Goal: Task Accomplishment & Management: Use online tool/utility

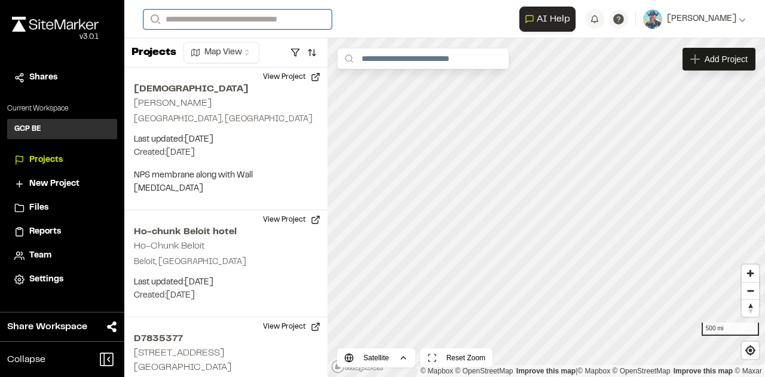
click at [213, 20] on input "Search" at bounding box center [238, 20] width 188 height 20
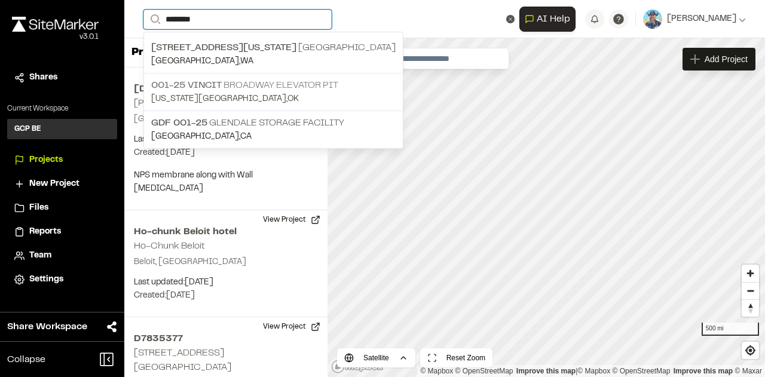
type input "********"
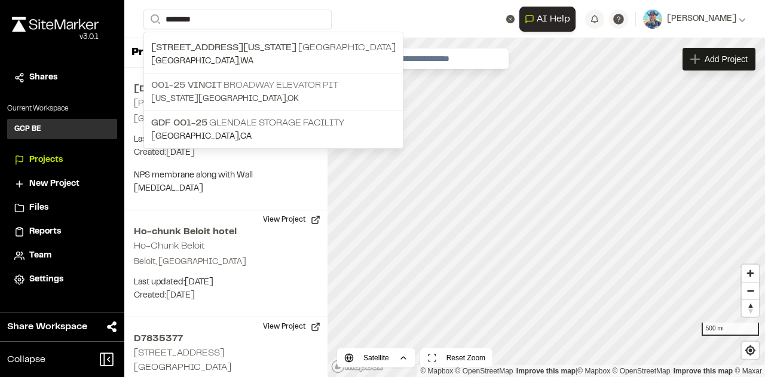
click at [284, 84] on p "001-25 Vincit Broadway Elevator Pit" at bounding box center [273, 85] width 245 height 14
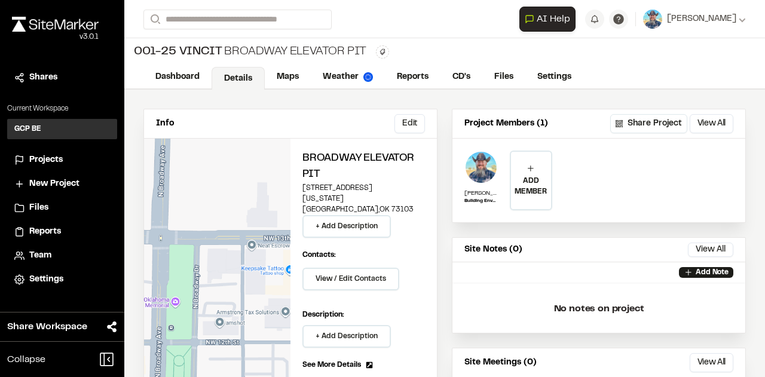
click at [630, 196] on div "**********" at bounding box center [599, 177] width 293 height 77
click at [281, 72] on link "Maps" at bounding box center [288, 78] width 47 height 23
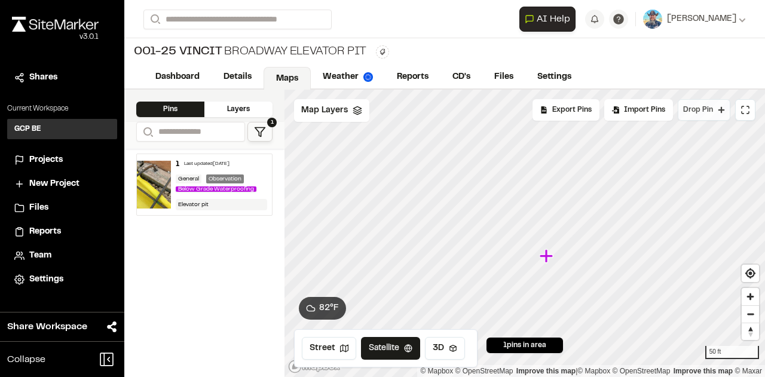
click at [706, 115] on span "Drop Pin" at bounding box center [698, 110] width 30 height 11
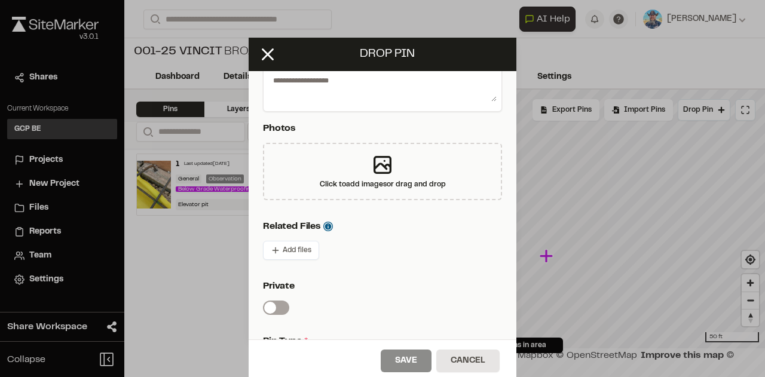
scroll to position [239, 0]
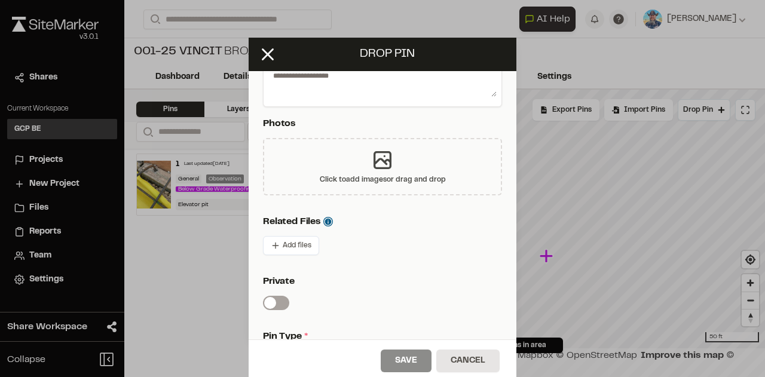
click at [371, 166] on icon at bounding box center [383, 160] width 24 height 24
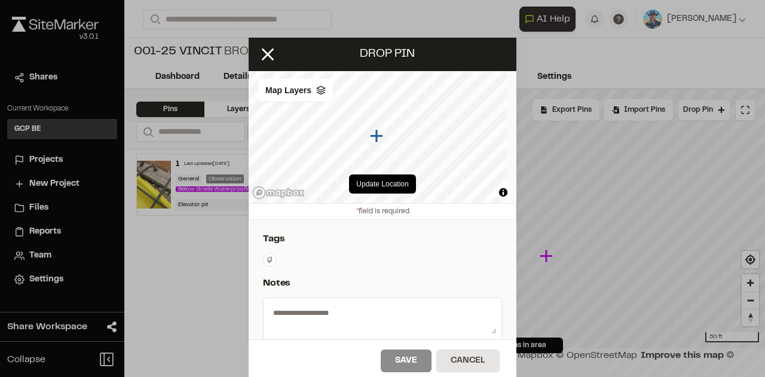
scroll to position [0, 0]
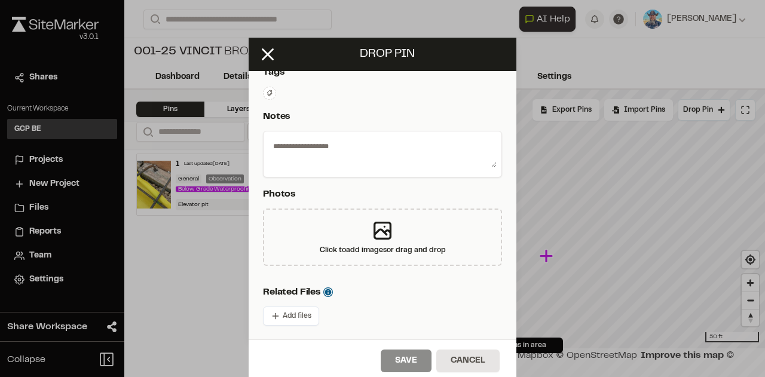
scroll to position [179, 0]
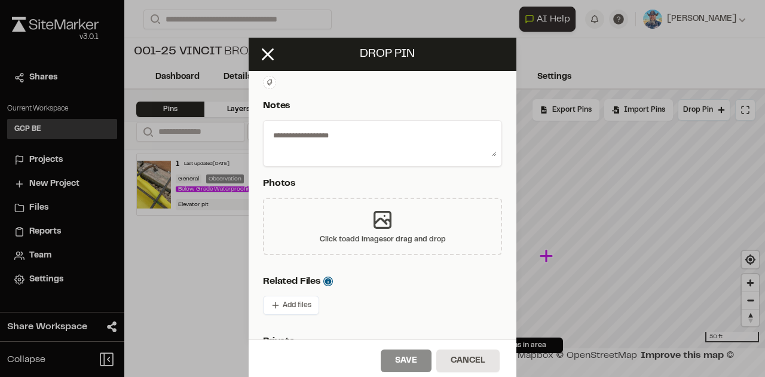
click at [384, 212] on icon at bounding box center [383, 220] width 24 height 24
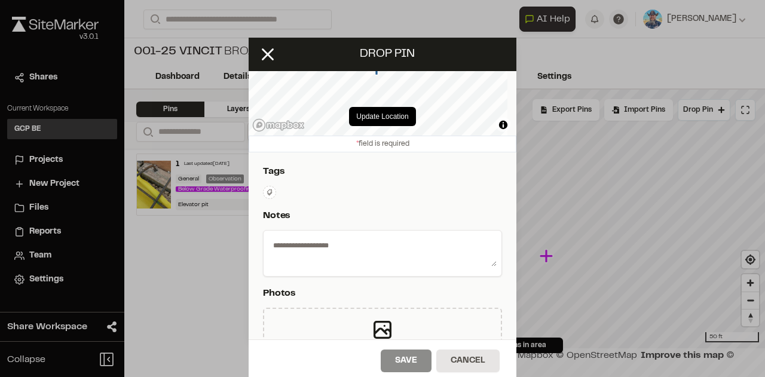
scroll to position [60, 0]
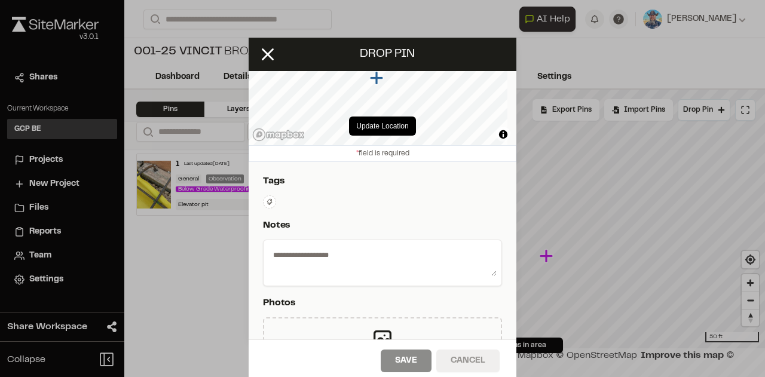
click at [446, 354] on button "Cancel" at bounding box center [468, 361] width 63 height 23
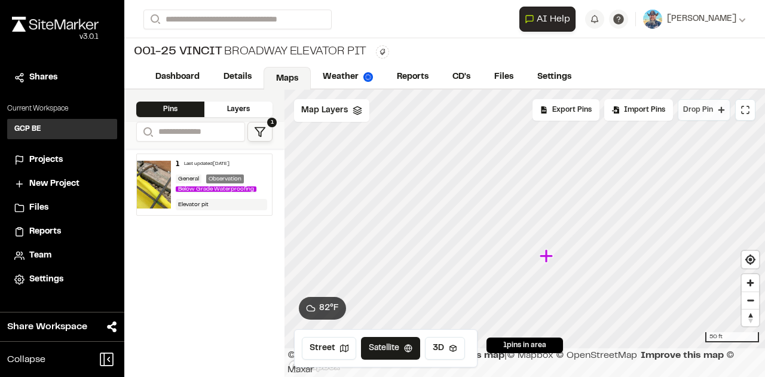
click at [704, 109] on span "Drop Pin" at bounding box center [698, 110] width 30 height 11
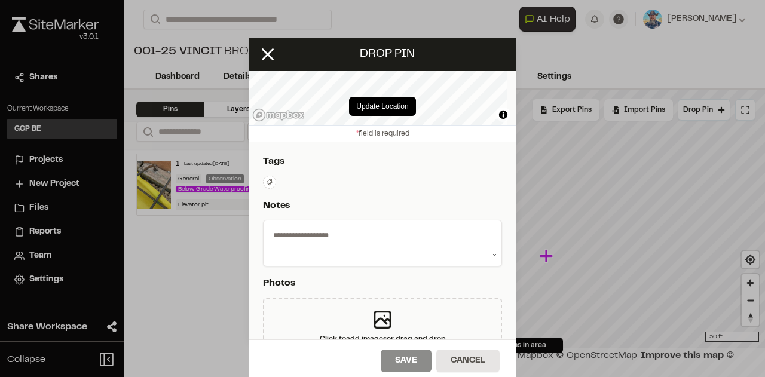
scroll to position [179, 0]
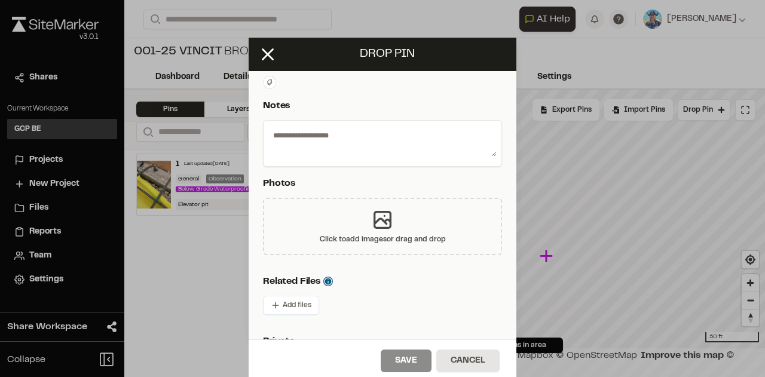
click at [383, 230] on icon at bounding box center [383, 220] width 24 height 24
click at [464, 358] on button "Cancel" at bounding box center [468, 361] width 63 height 23
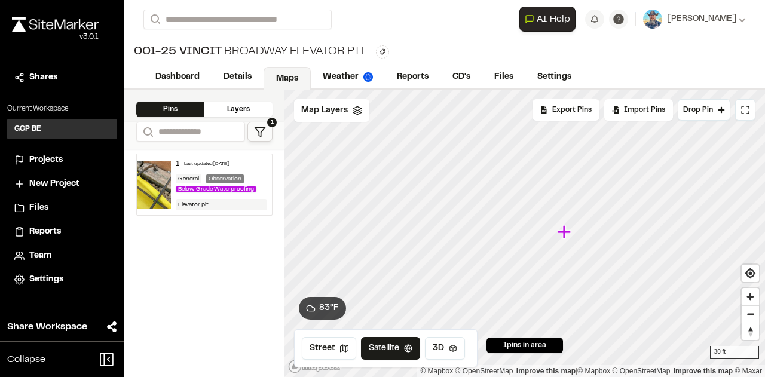
click at [558, 343] on div "Click to Drop Pin 1 pins in area Export Pins Available Datums Datums Apply Conv…" at bounding box center [525, 234] width 481 height 288
click at [712, 108] on span "Drop Pin" at bounding box center [698, 110] width 30 height 11
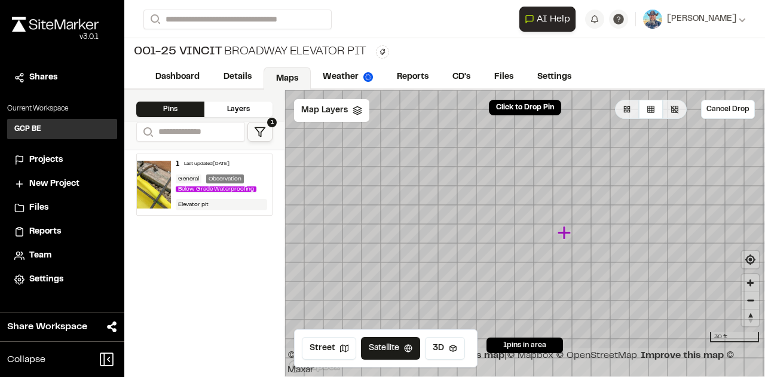
click at [558, 227] on icon "Map marker" at bounding box center [566, 233] width 16 height 16
click at [517, 226] on icon "Map marker" at bounding box center [525, 234] width 16 height 16
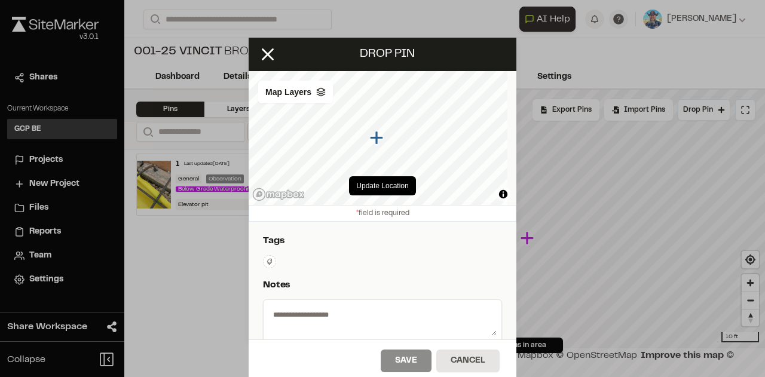
scroll to position [239, 0]
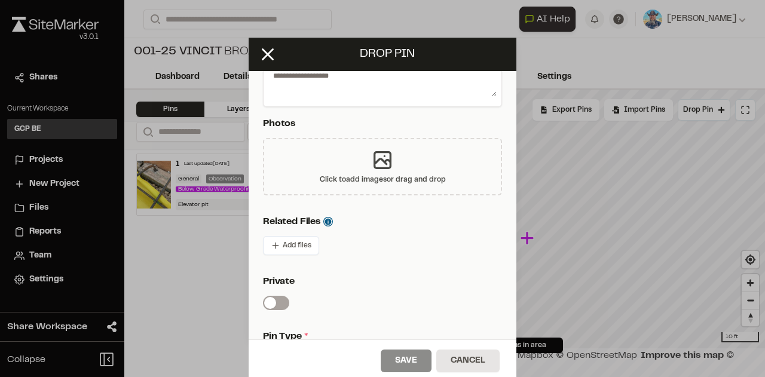
click at [402, 167] on div "Click to add images or drag and drop" at bounding box center [382, 166] width 239 height 57
click at [480, 361] on button "Cancel" at bounding box center [468, 361] width 63 height 23
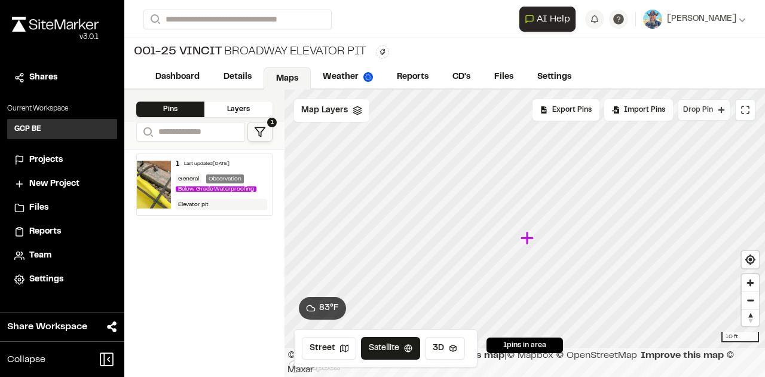
click at [697, 118] on button "Drop Pin" at bounding box center [704, 110] width 53 height 22
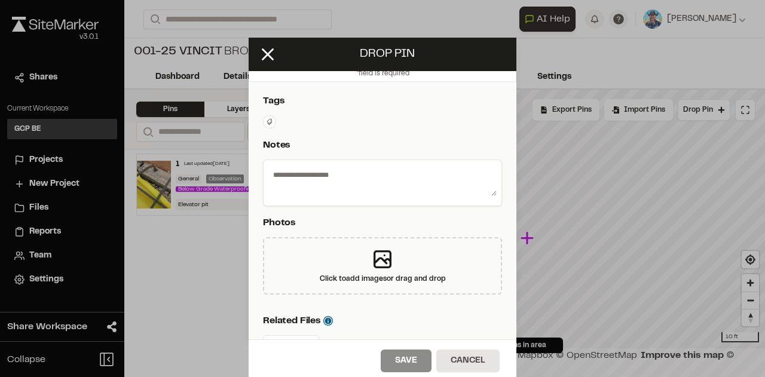
scroll to position [179, 0]
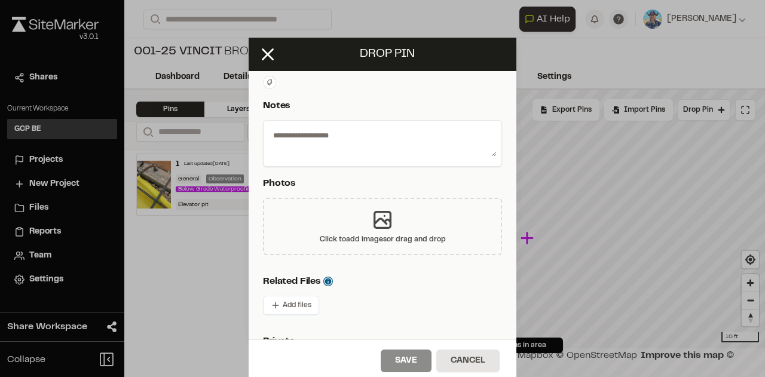
click at [356, 234] on div "Click to add images or drag and drop" at bounding box center [383, 239] width 126 height 11
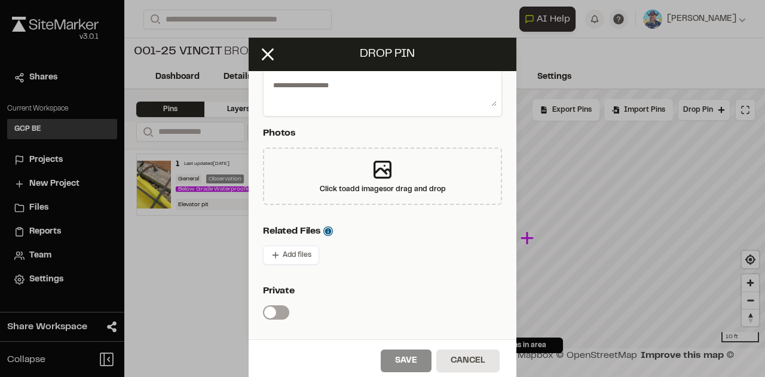
scroll to position [239, 0]
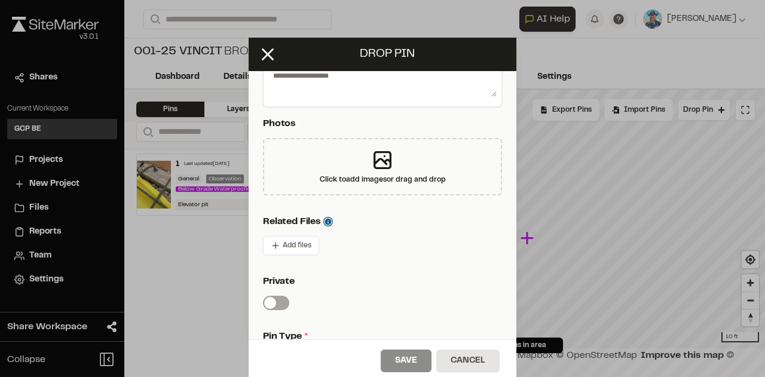
click at [464, 359] on button "Cancel" at bounding box center [468, 361] width 63 height 23
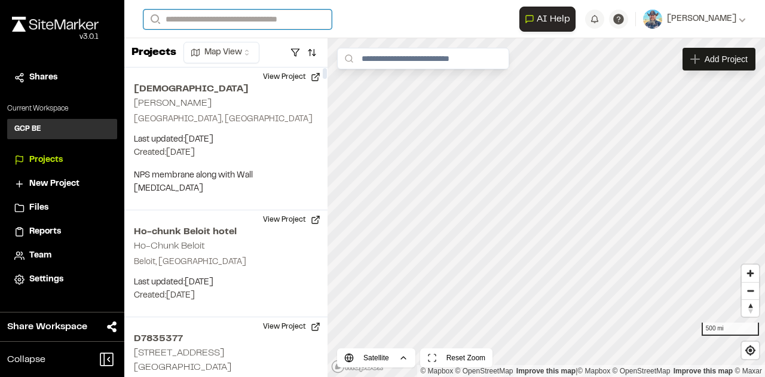
click at [196, 22] on input "Search" at bounding box center [238, 20] width 188 height 20
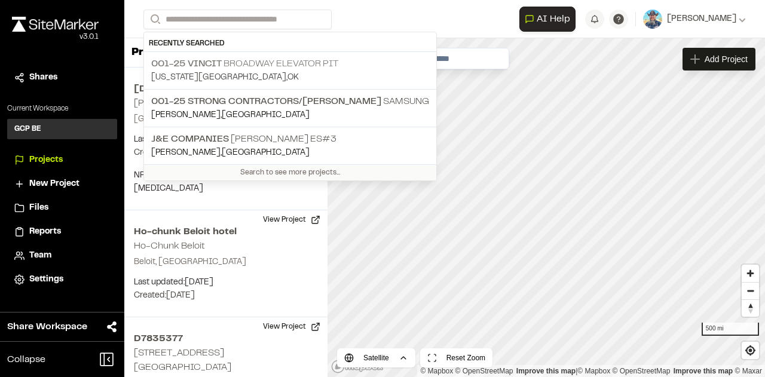
click at [222, 60] on span "001-25 Vincit" at bounding box center [186, 64] width 71 height 8
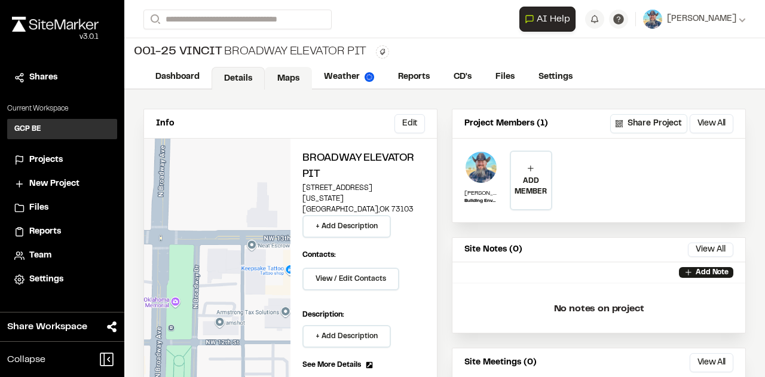
click at [274, 79] on link "Maps" at bounding box center [288, 78] width 47 height 23
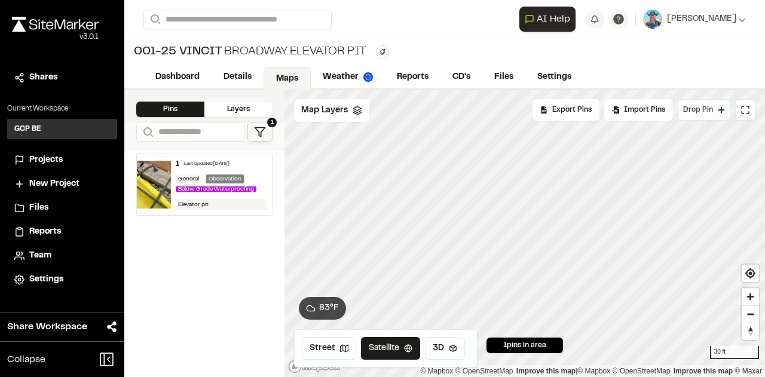
click at [707, 107] on span "Drop Pin" at bounding box center [698, 110] width 30 height 11
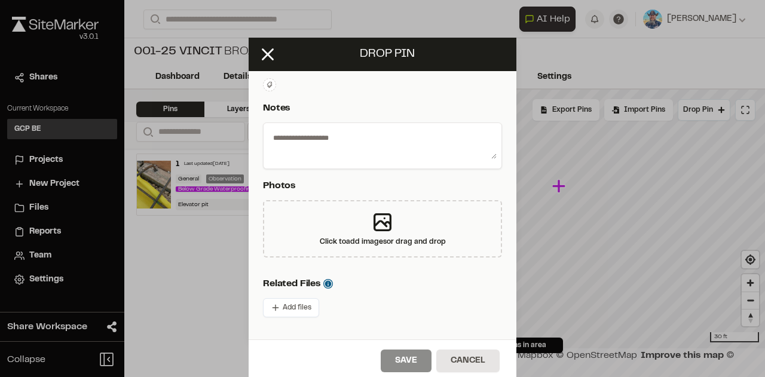
scroll to position [179, 0]
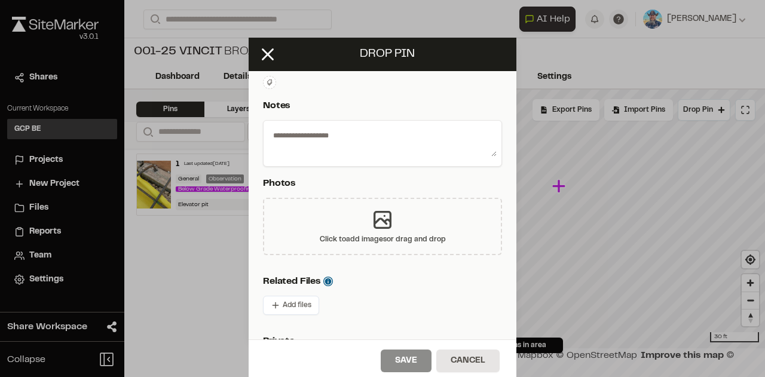
click at [413, 245] on div "Click to add images or drag and drop" at bounding box center [382, 226] width 239 height 57
